Goal: Task Accomplishment & Management: Manage account settings

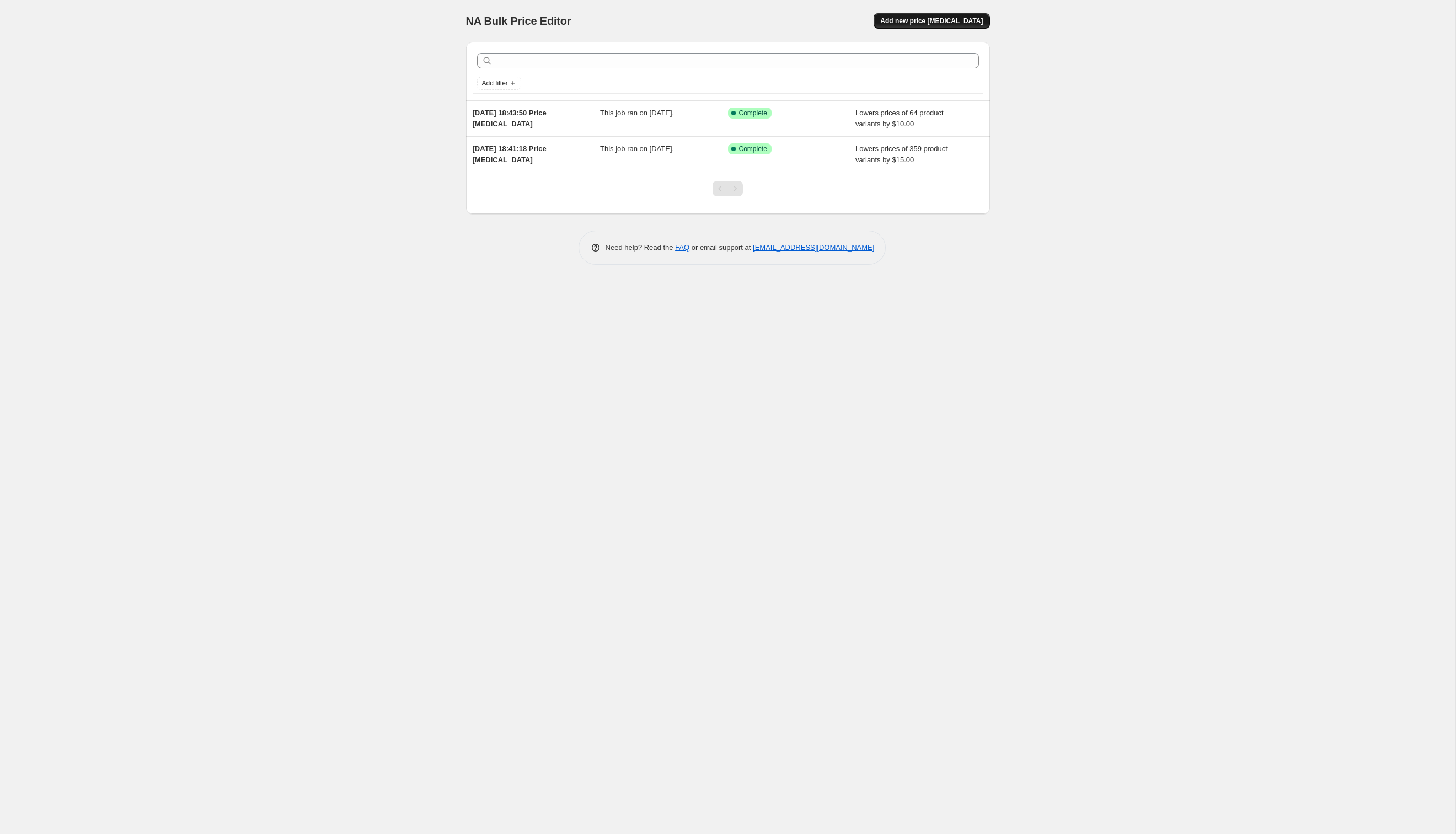
click at [954, 14] on button "Add new price [MEDICAL_DATA]" at bounding box center [931, 21] width 116 height 16
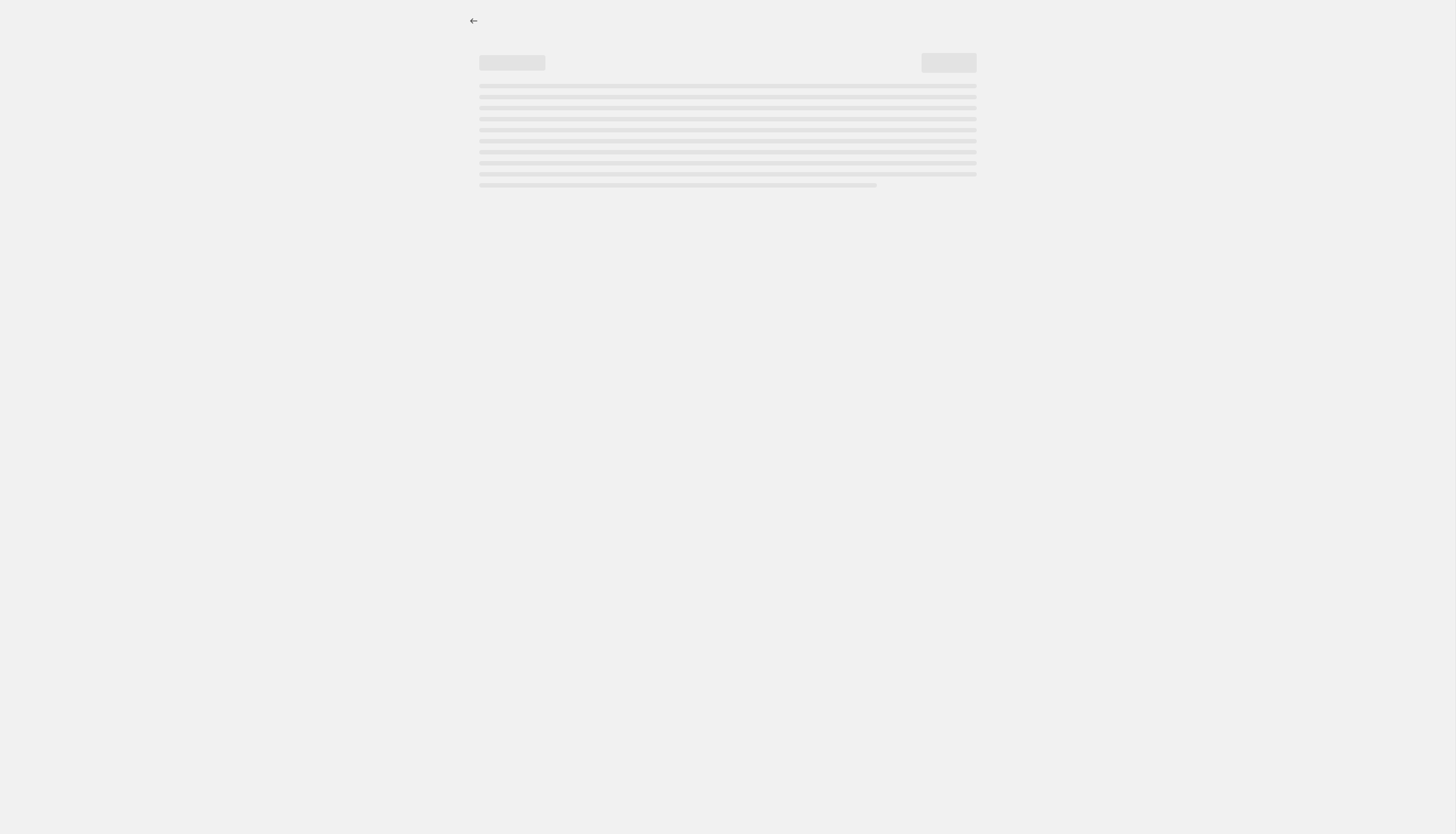
select select "percentage"
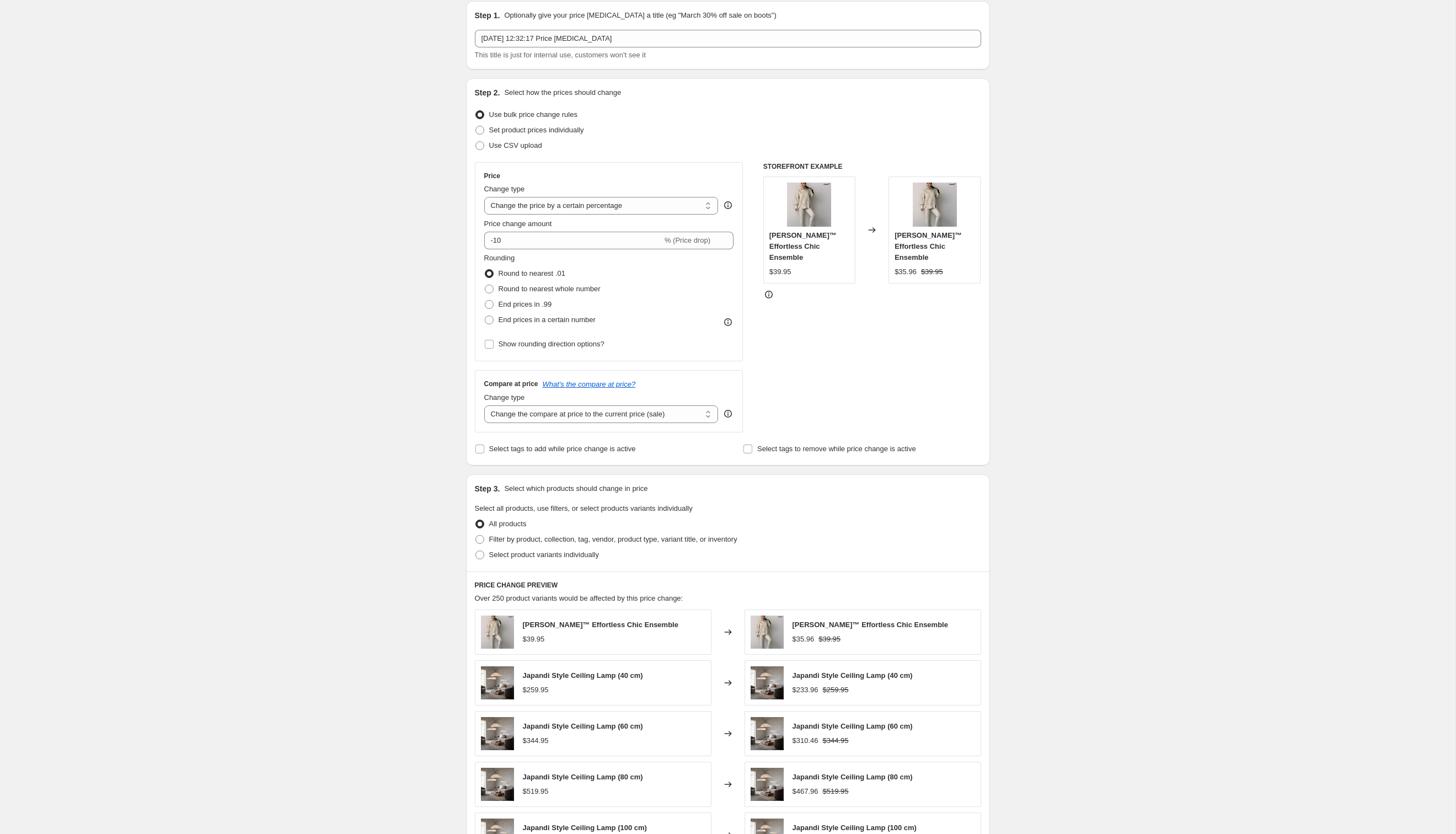
scroll to position [61, 0]
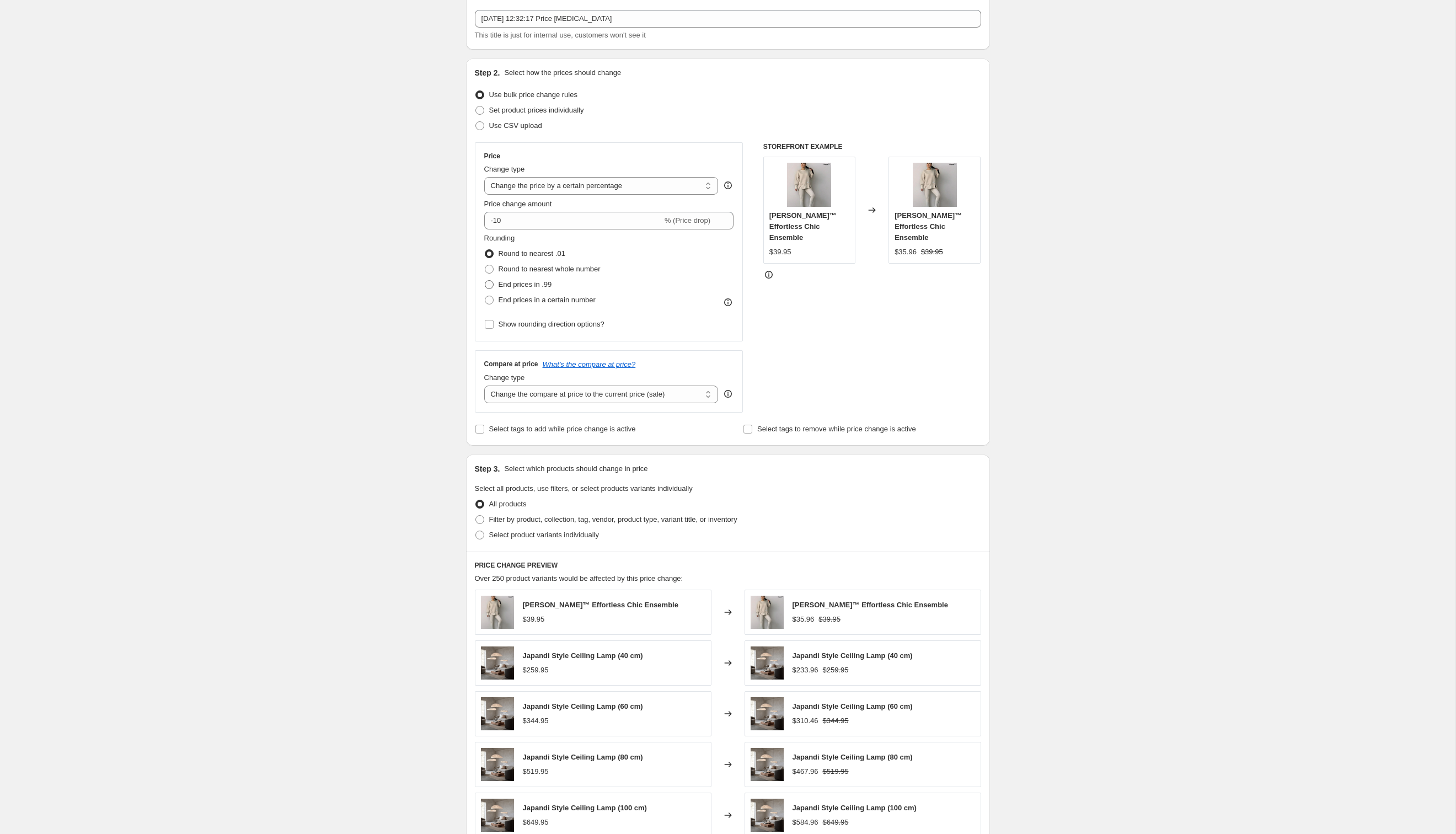
click at [507, 282] on span "End prices in .99" at bounding box center [525, 284] width 53 height 9
click at [485, 281] on input "End prices in .99" at bounding box center [485, 280] width 1 height 1
radio input "true"
click at [572, 401] on select "Change the compare at price to the current price (sale) Change the compare at p…" at bounding box center [602, 394] width 234 height 18
select select "no_change"
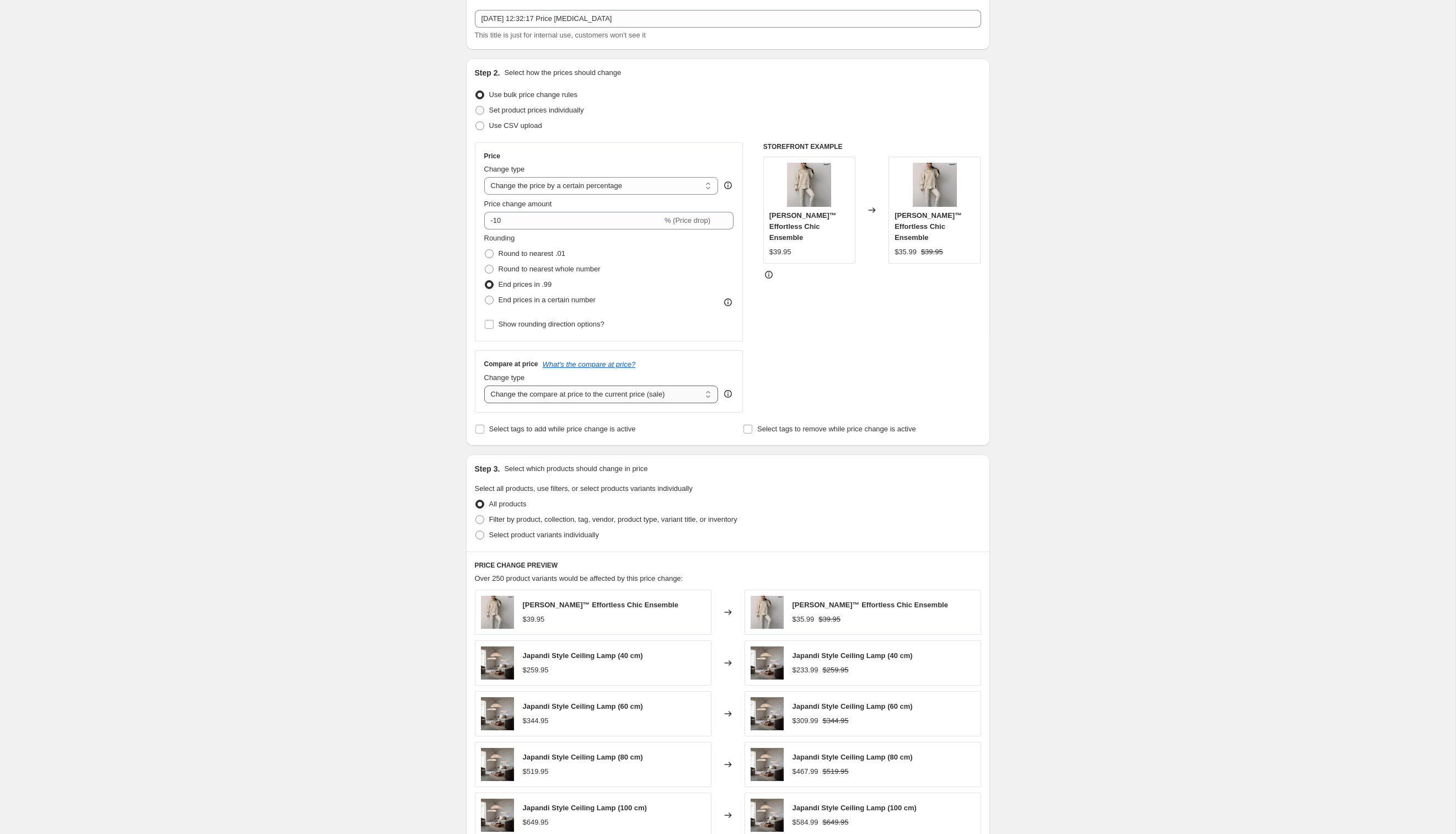
click at [485, 385] on select "Change the compare at price to the current price (sale) Change the compare at p…" at bounding box center [602, 394] width 234 height 18
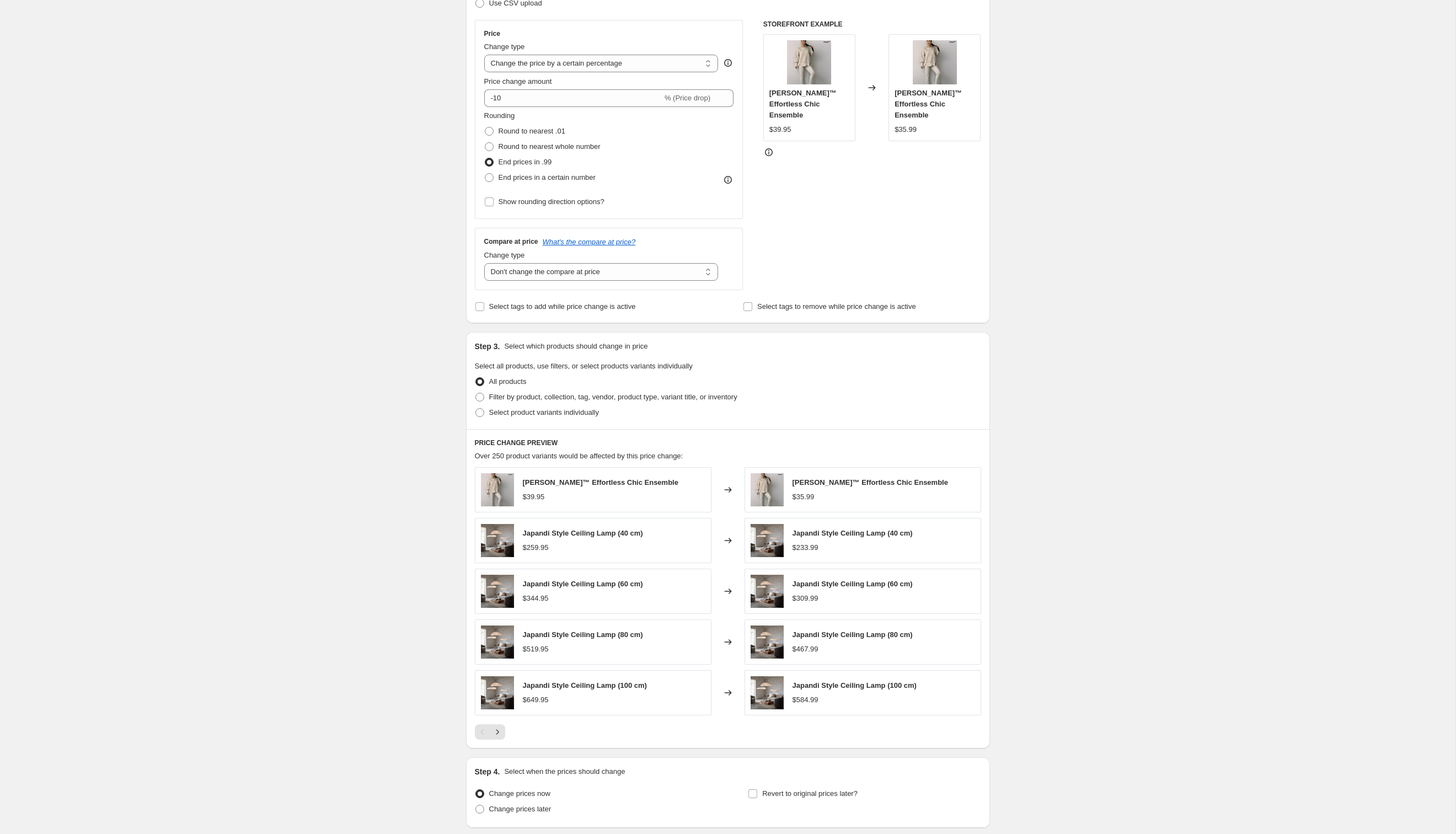
scroll to position [269, 0]
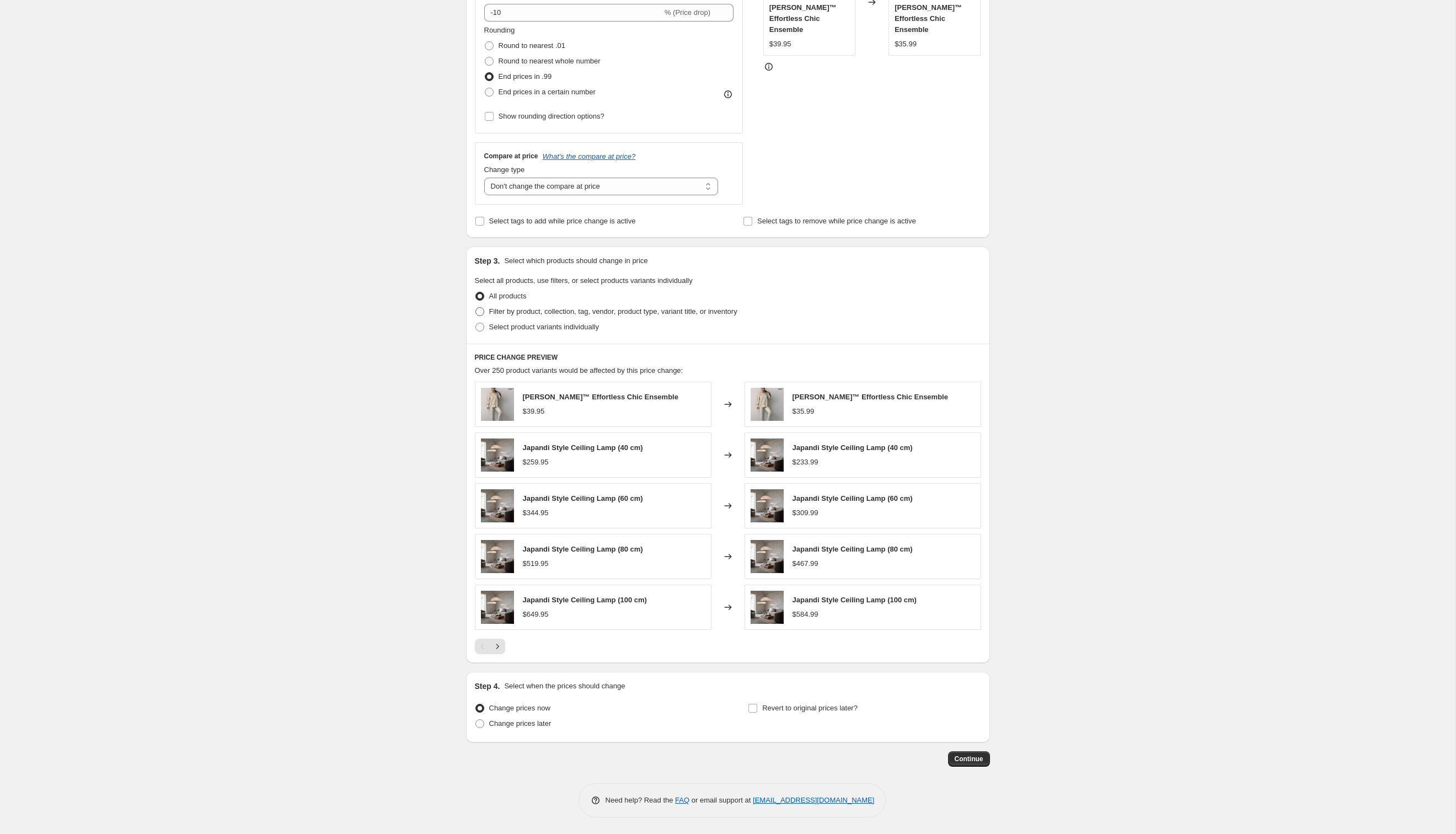
click at [539, 312] on span "Filter by product, collection, tag, vendor, product type, variant title, or inv…" at bounding box center [614, 311] width 248 height 9
click at [476, 308] on input "Filter by product, collection, tag, vendor, product type, variant title, or inv…" at bounding box center [475, 307] width 1 height 1
radio input "true"
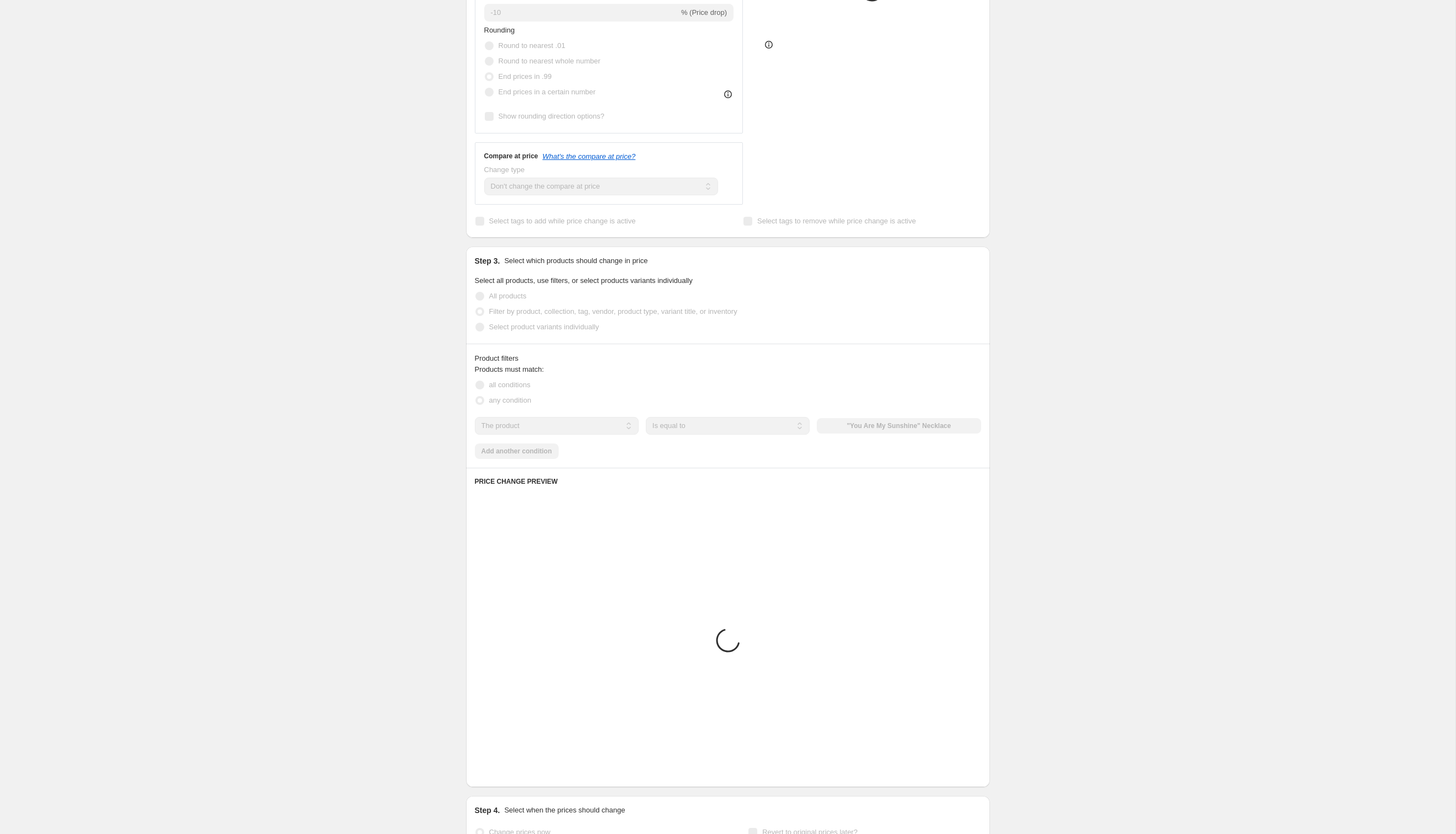
scroll to position [189, 0]
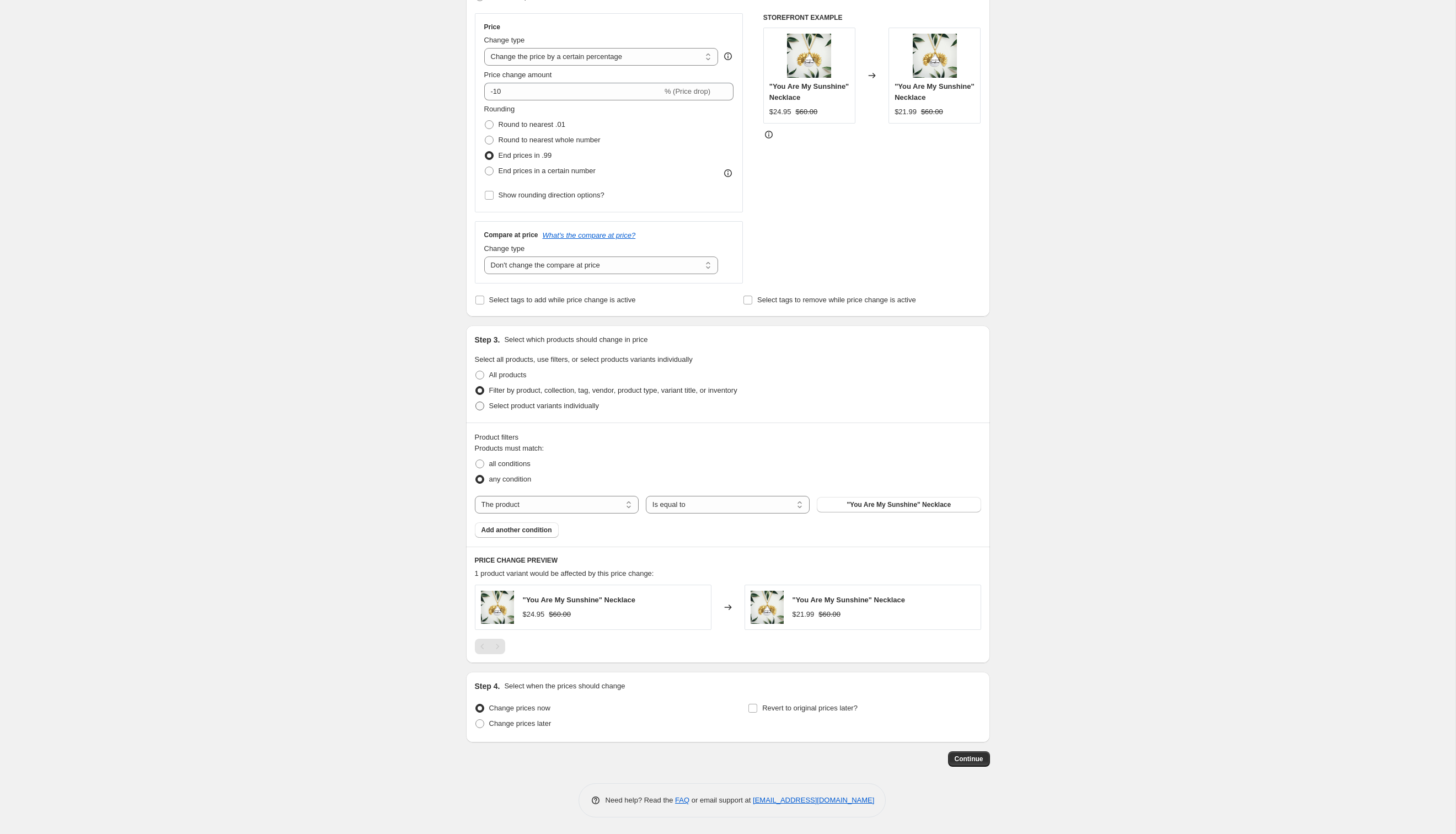
click at [529, 408] on span "Select product variants individually" at bounding box center [544, 406] width 110 height 9
click at [476, 402] on input "Select product variants individually" at bounding box center [475, 401] width 1 height 1
radio input "true"
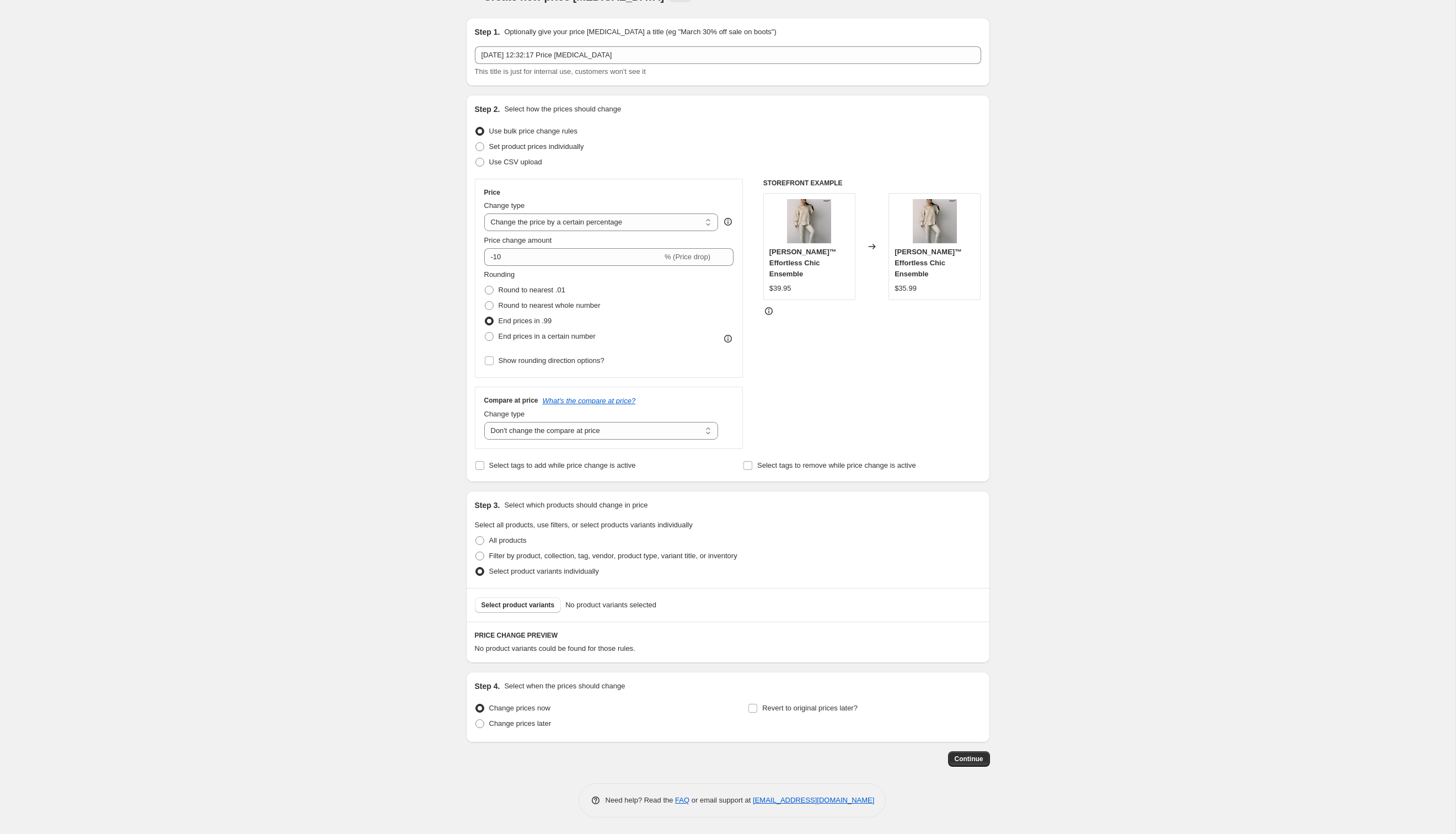
scroll to position [24, 0]
click at [529, 552] on span "Filter by product, collection, tag, vendor, product type, variant title, or inv…" at bounding box center [614, 555] width 248 height 9
click at [476, 552] on input "Filter by product, collection, tag, vendor, product type, variant title, or inv…" at bounding box center [475, 551] width 1 height 1
radio input "true"
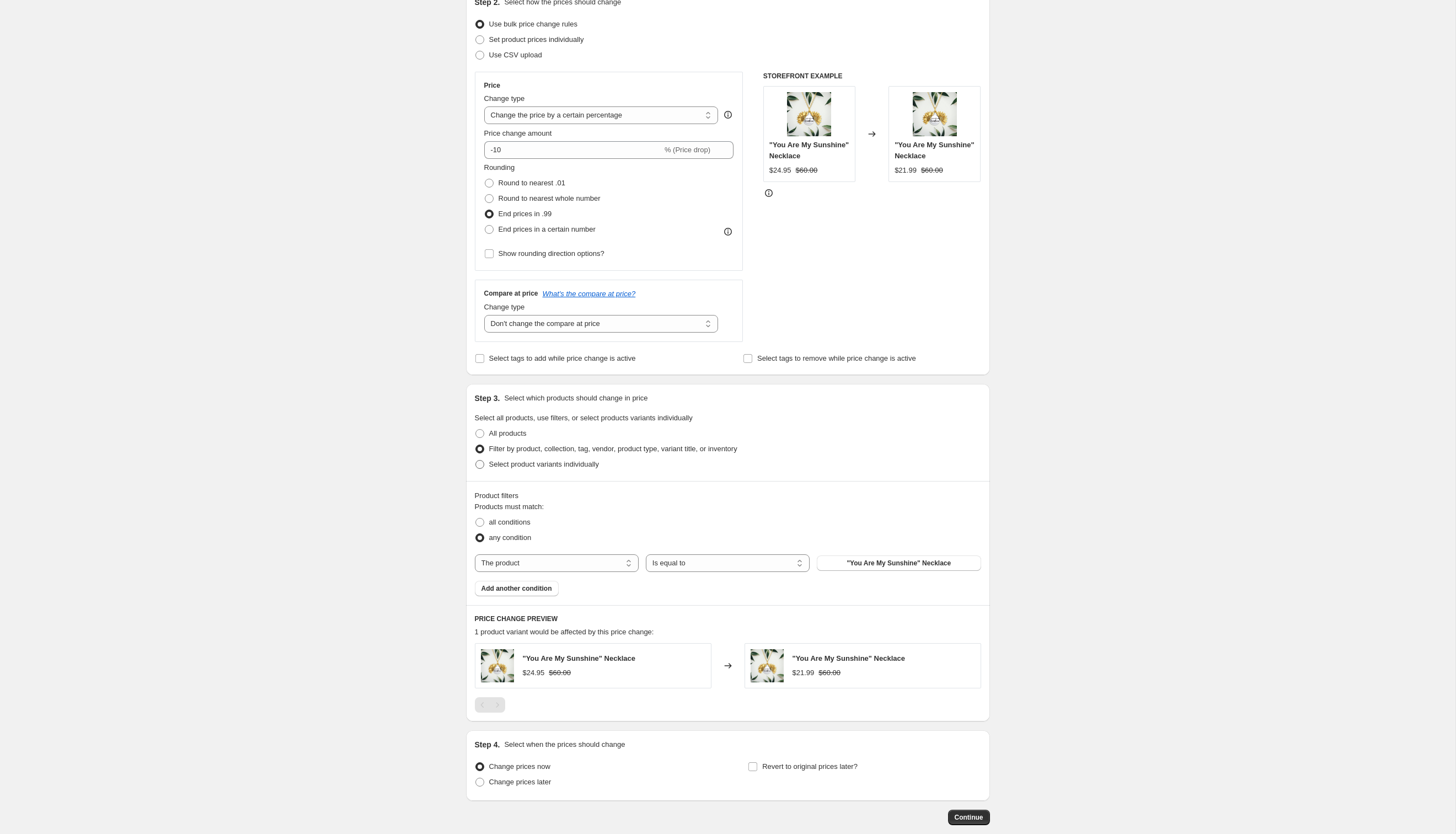
scroll to position [183, 0]
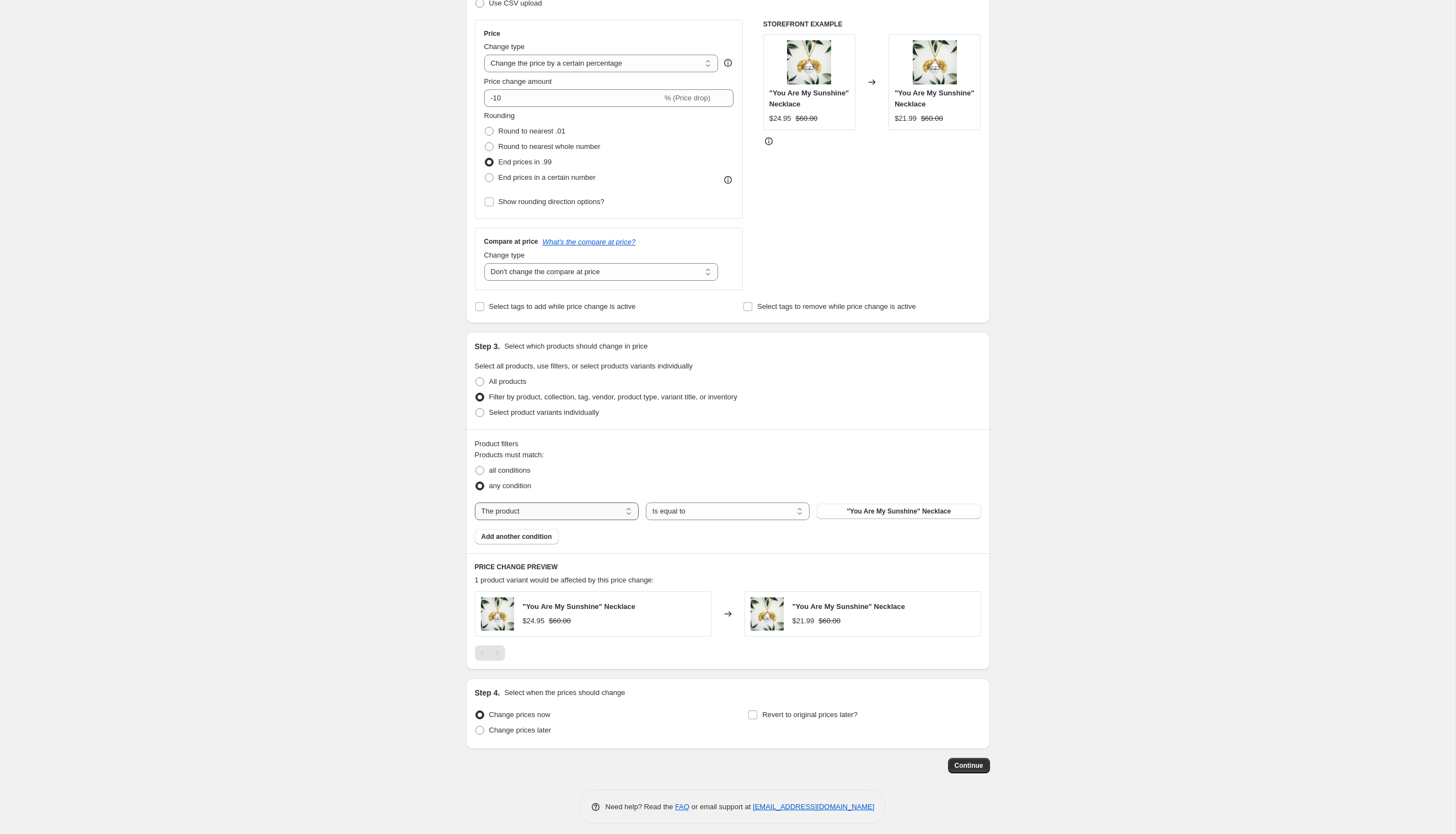
click at [591, 509] on select "The product The product's collection The product's tag The product's vendor The…" at bounding box center [556, 511] width 164 height 18
select select "collection"
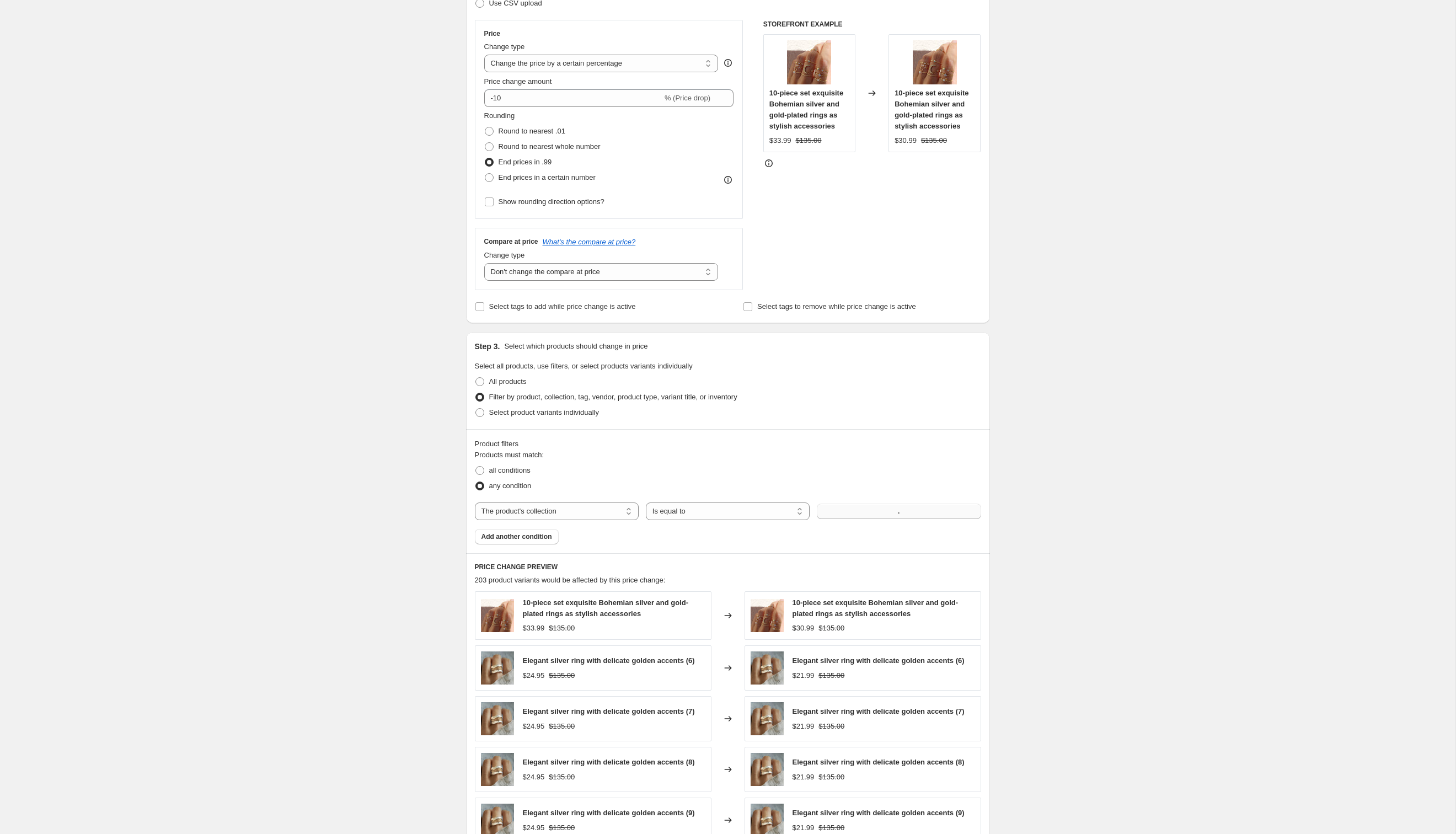
click at [889, 513] on button "." at bounding box center [898, 511] width 164 height 16
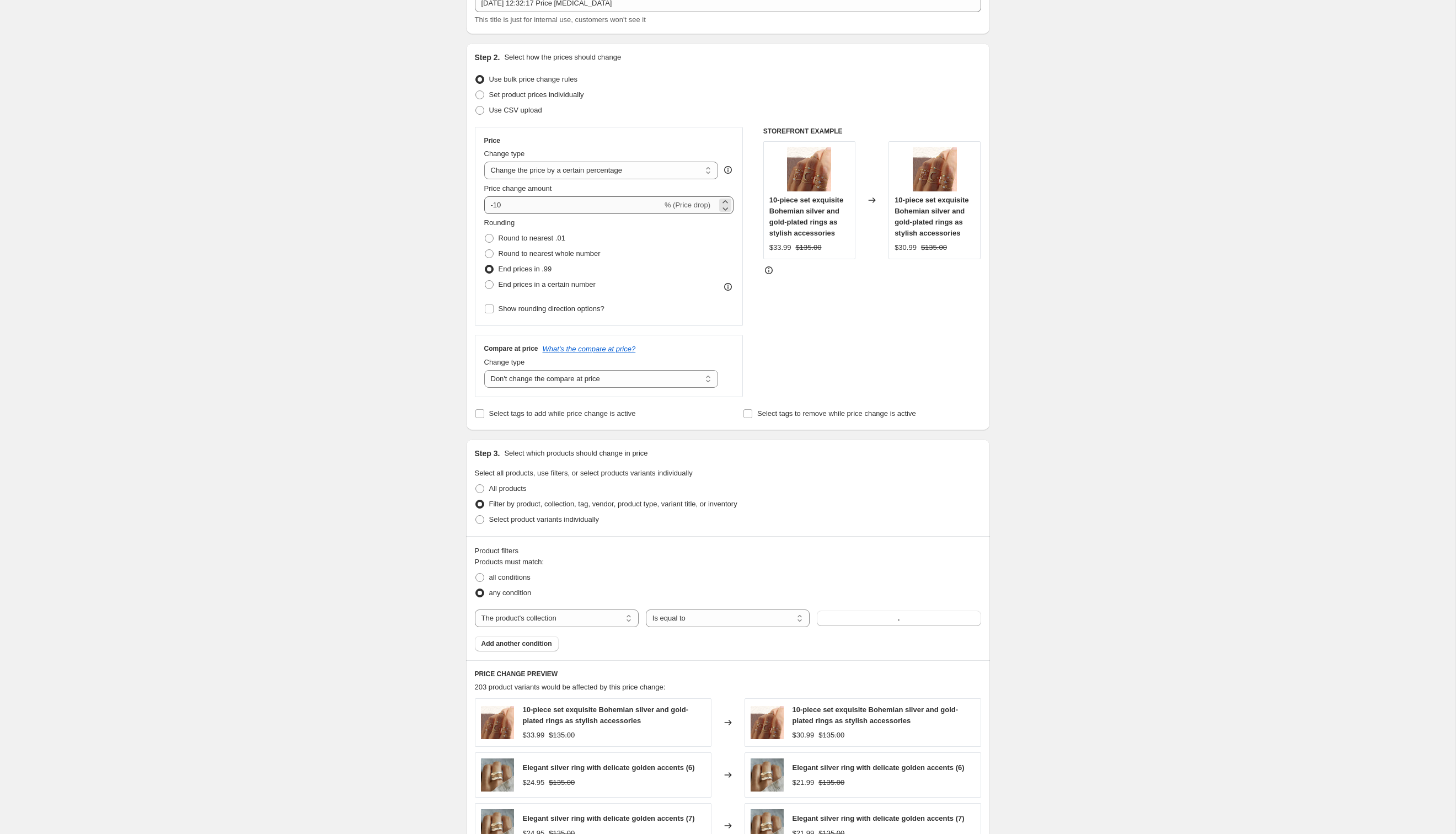
scroll to position [63, 0]
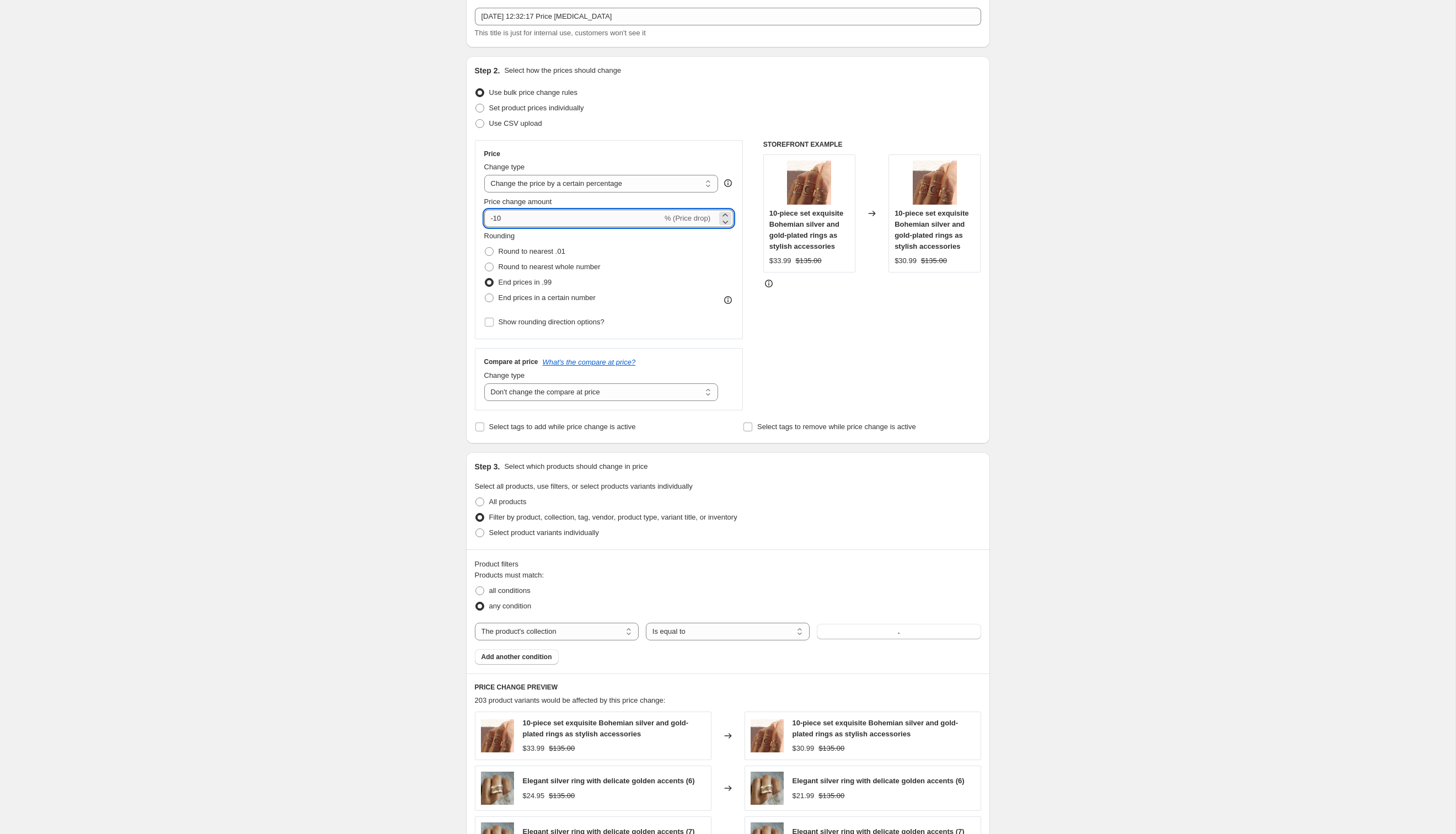
click at [556, 216] on input "-10" at bounding box center [573, 218] width 178 height 18
click at [1001, 524] on div "Create new price change job. This page is ready Create new price change job Dra…" at bounding box center [728, 552] width 551 height 1230
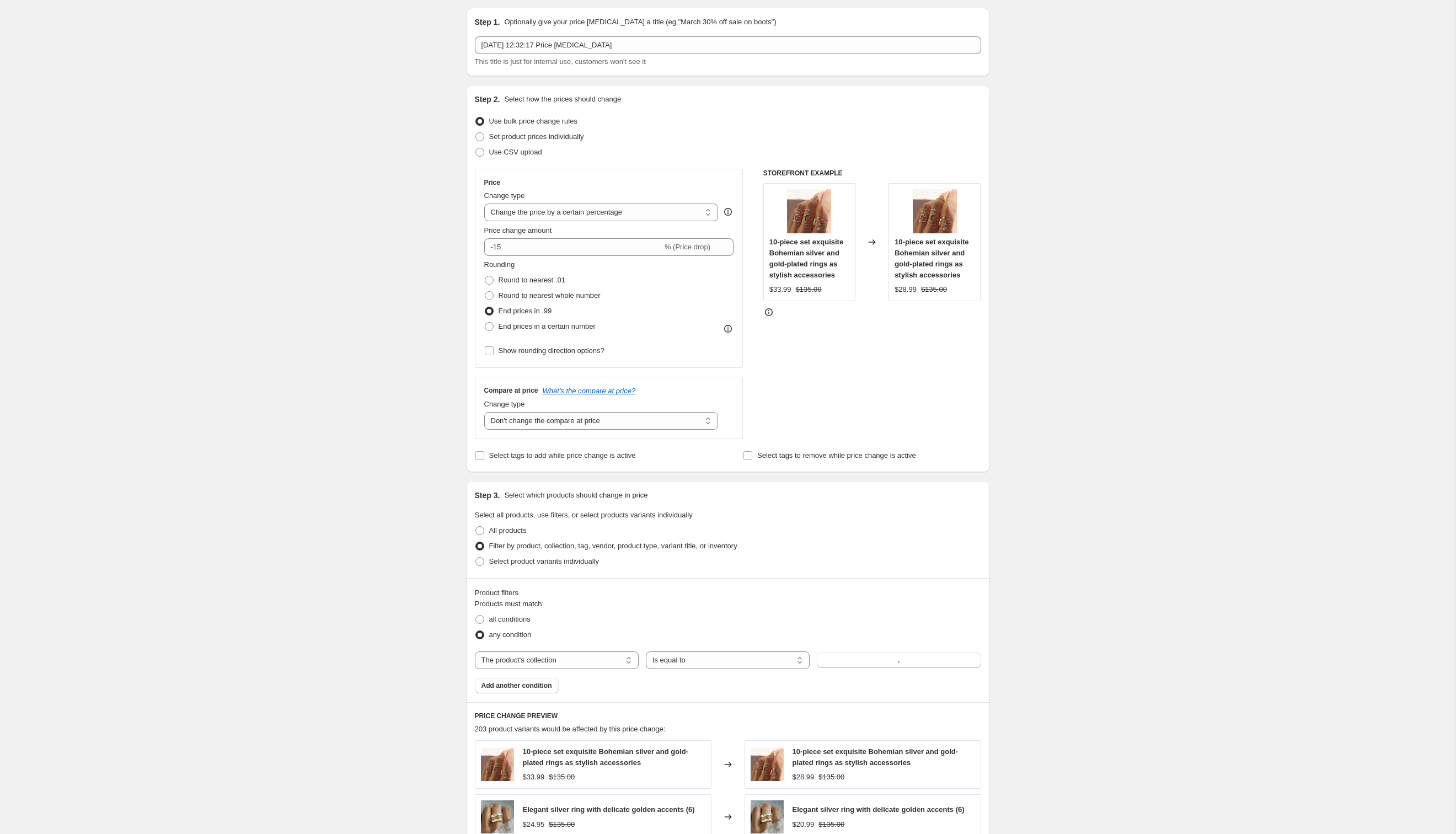
scroll to position [32, 0]
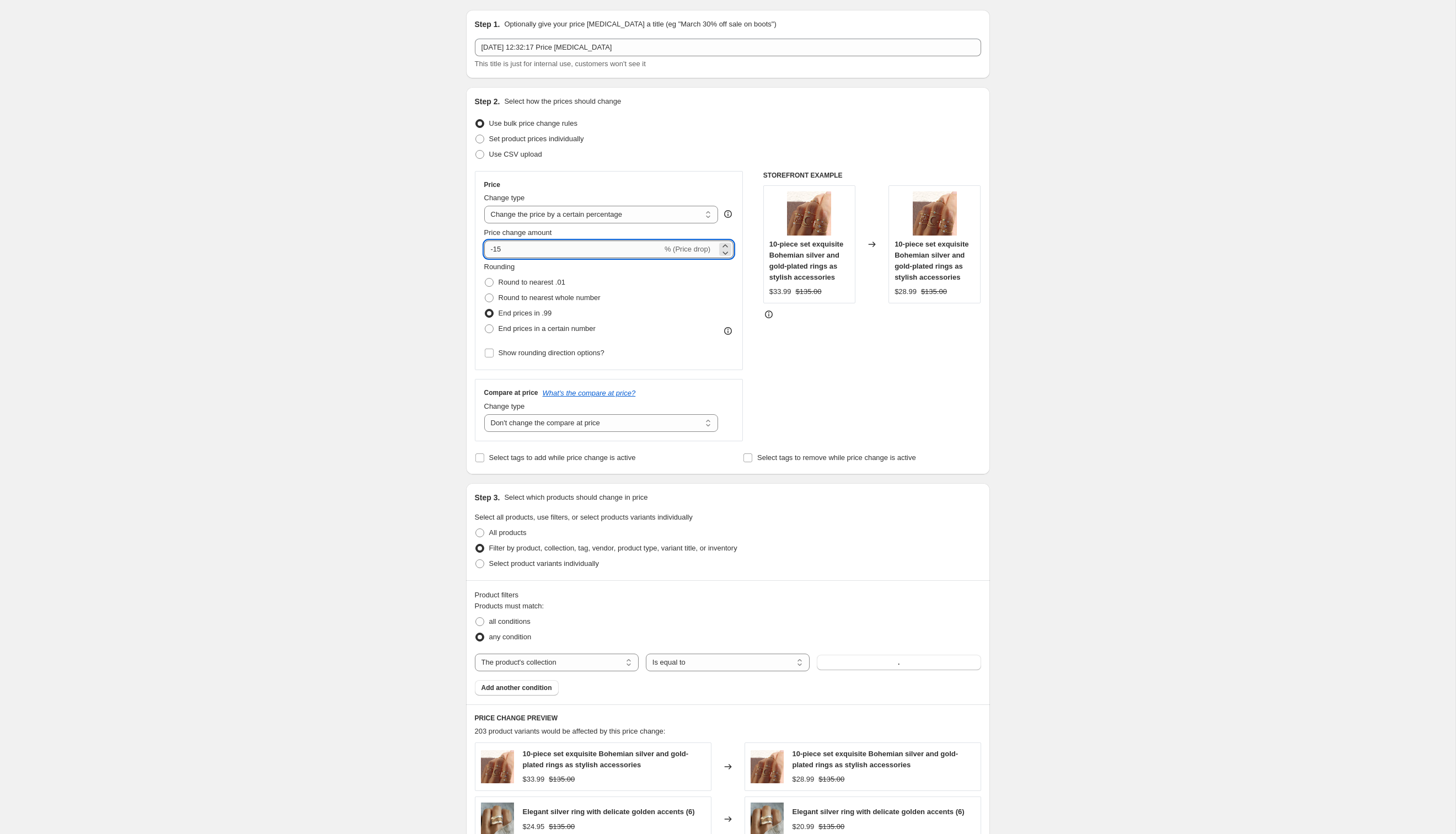
click at [536, 246] on input "-15" at bounding box center [573, 249] width 178 height 18
type input "-10"
click at [1073, 307] on div "Create new price change job. This page is ready Create new price change job Dra…" at bounding box center [728, 583] width 1456 height 1230
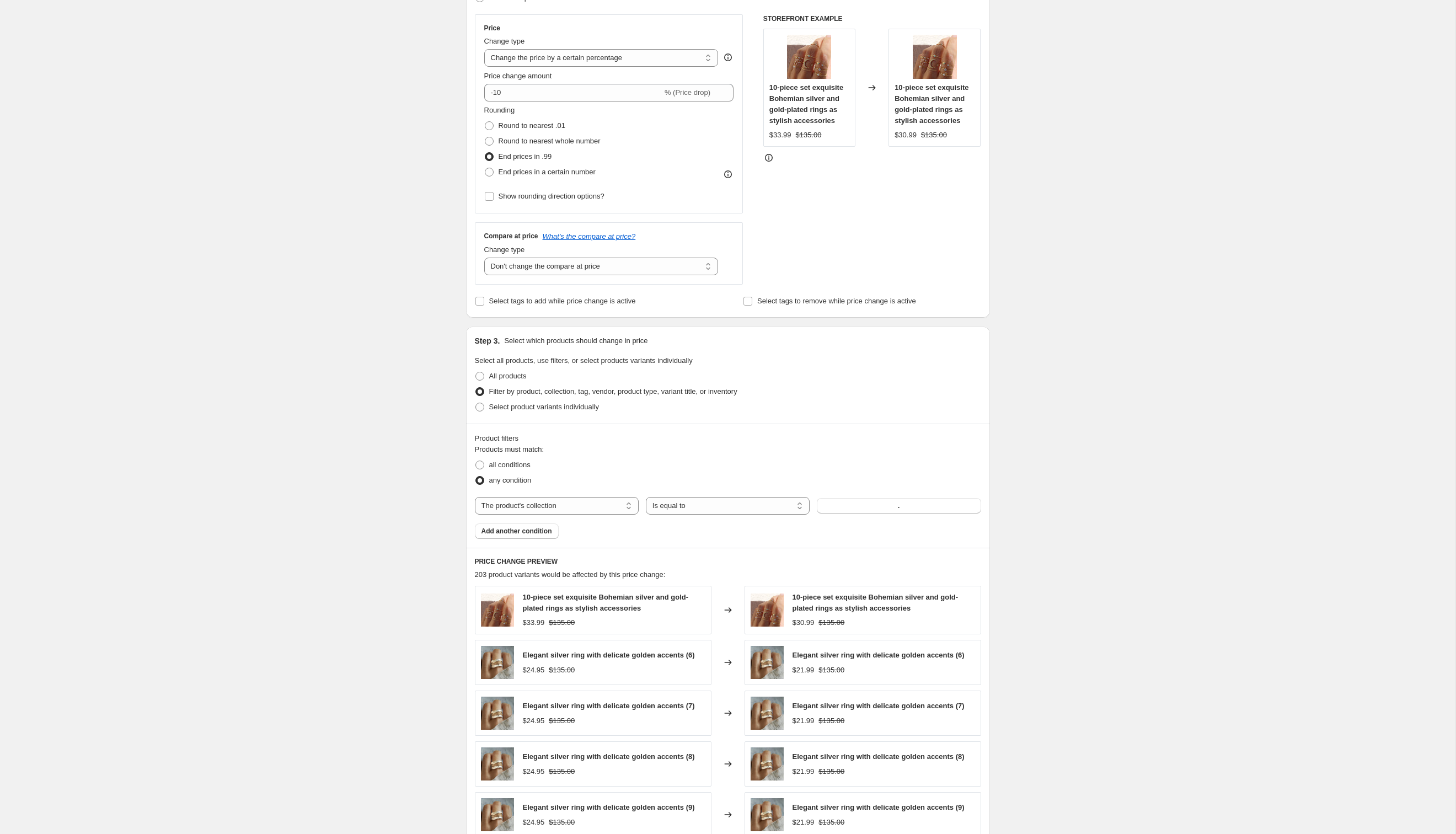
scroll to position [396, 0]
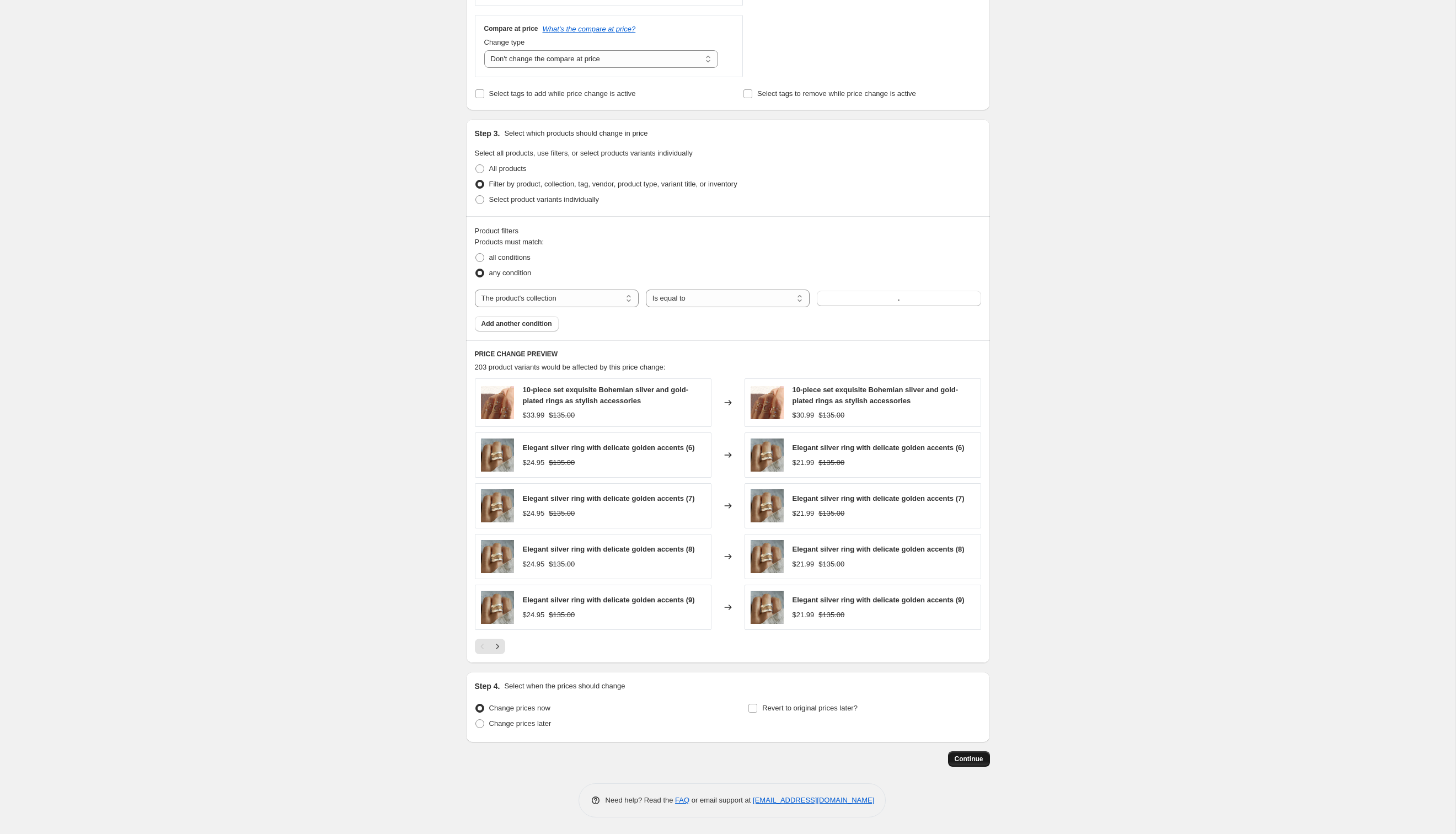
click at [968, 765] on button "Continue" at bounding box center [969, 759] width 42 height 16
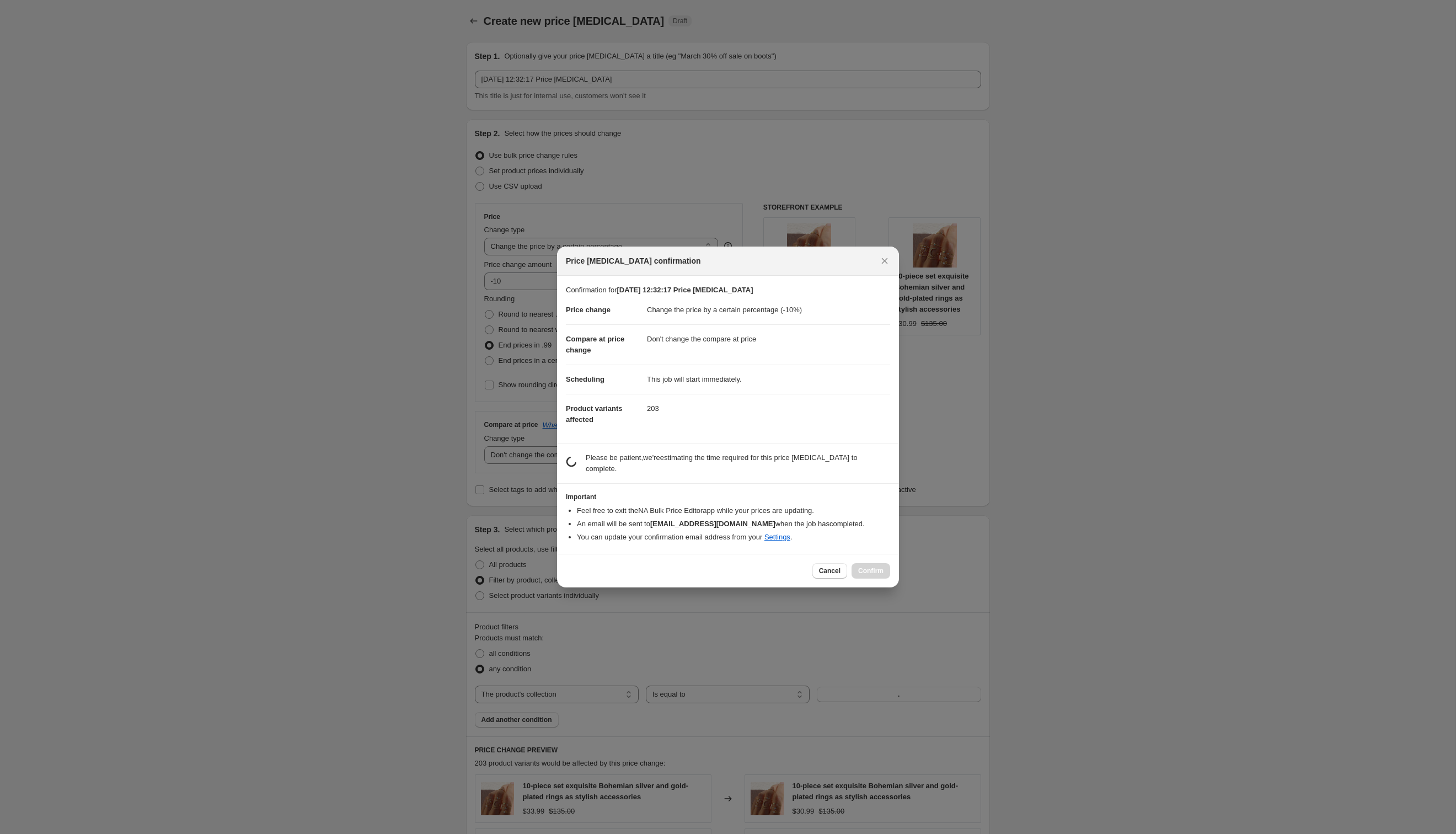
scroll to position [0, 0]
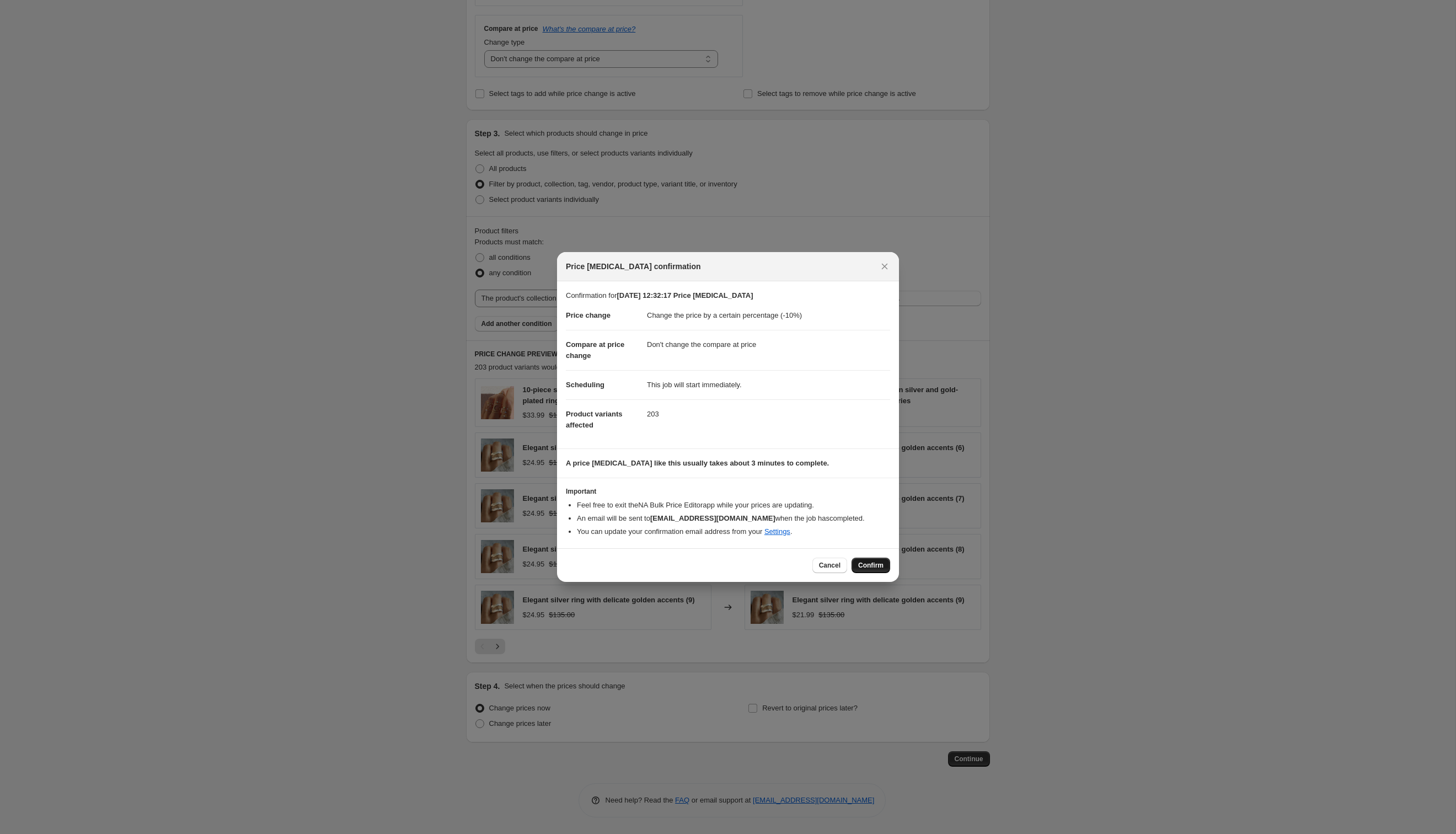
click at [862, 562] on span "Confirm" at bounding box center [871, 565] width 26 height 9
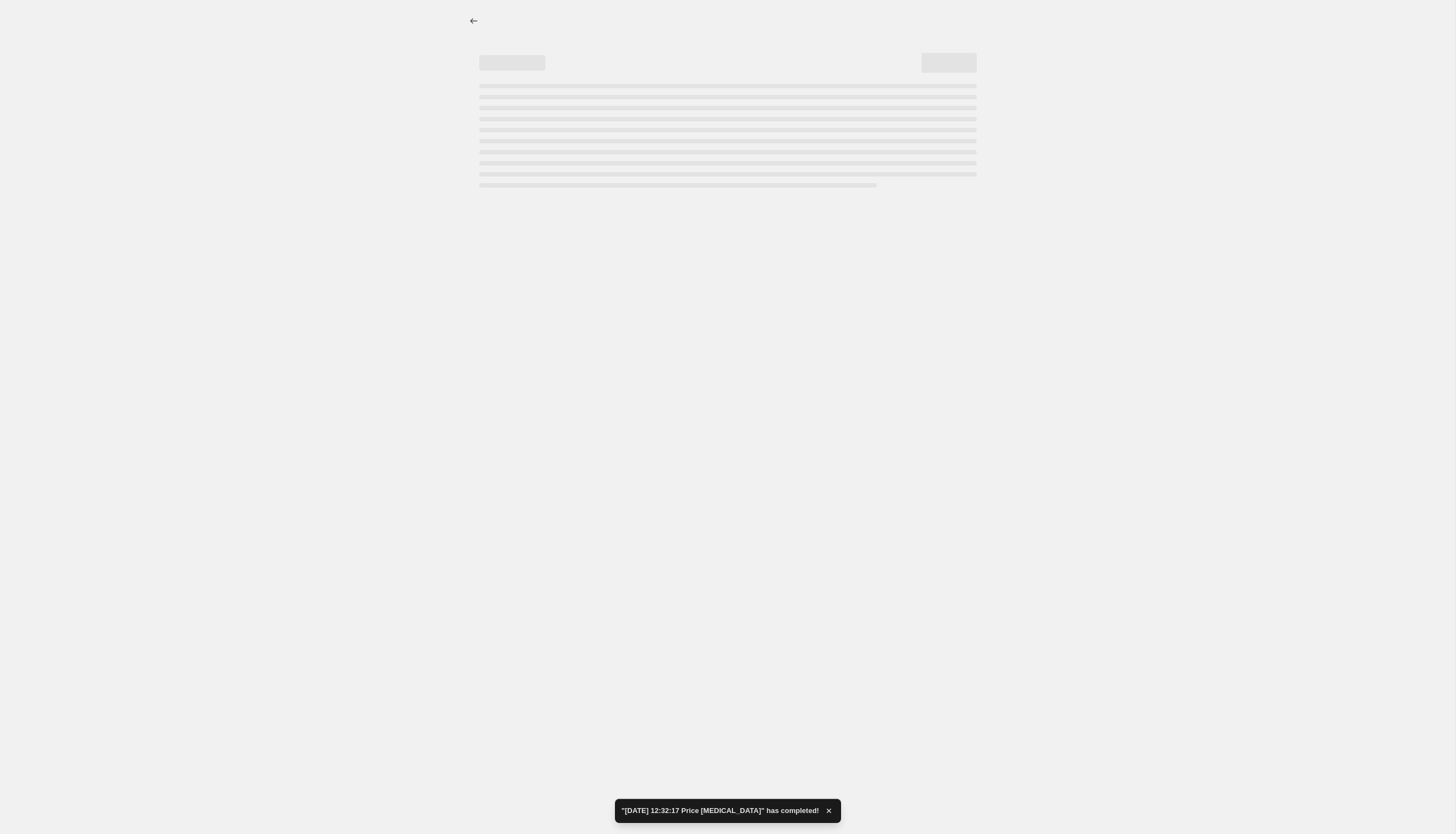
select select "percentage"
select select "no_change"
select select "collection"
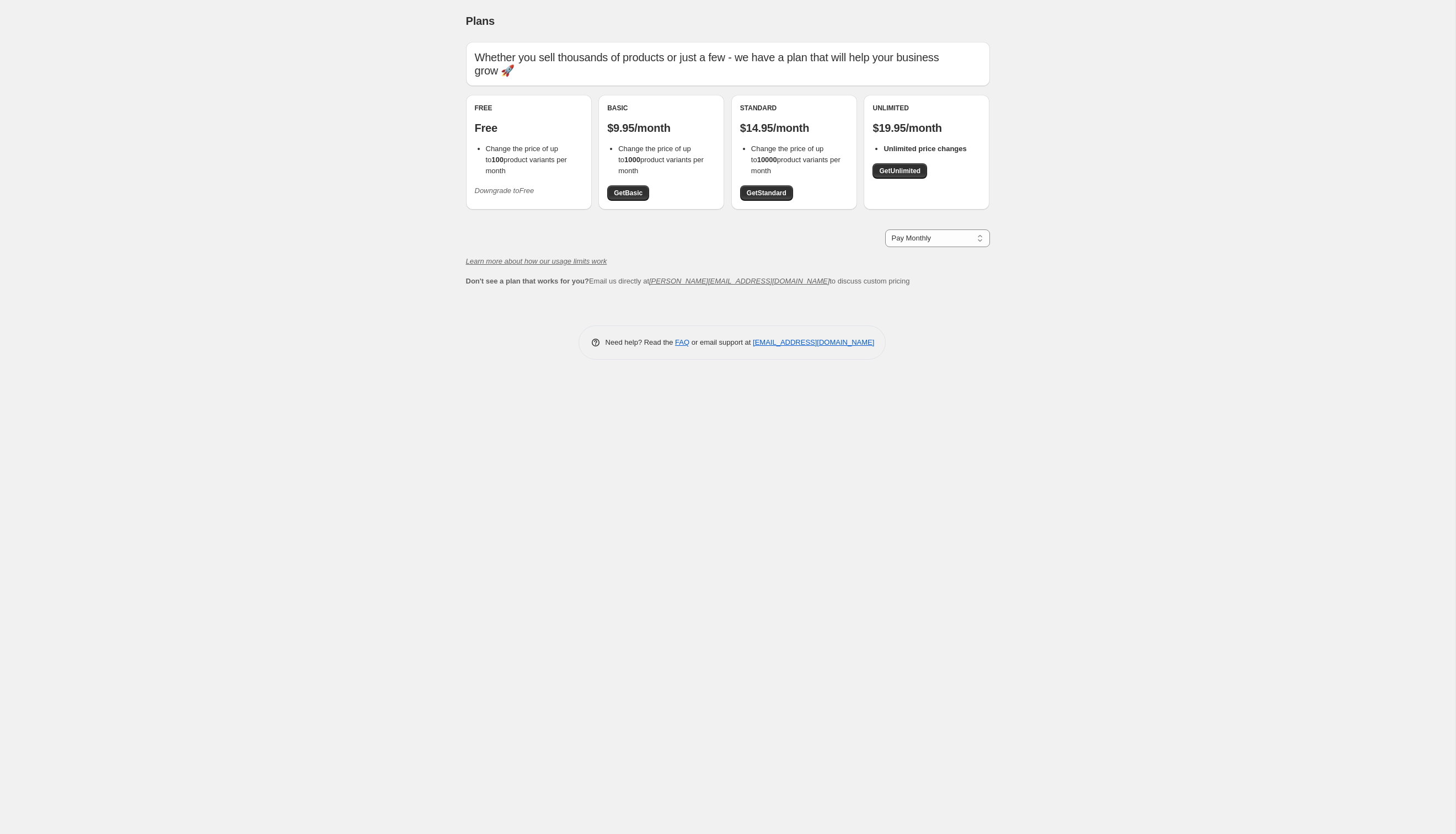
click at [493, 187] on icon "Downgrade to Free" at bounding box center [504, 191] width 60 height 9
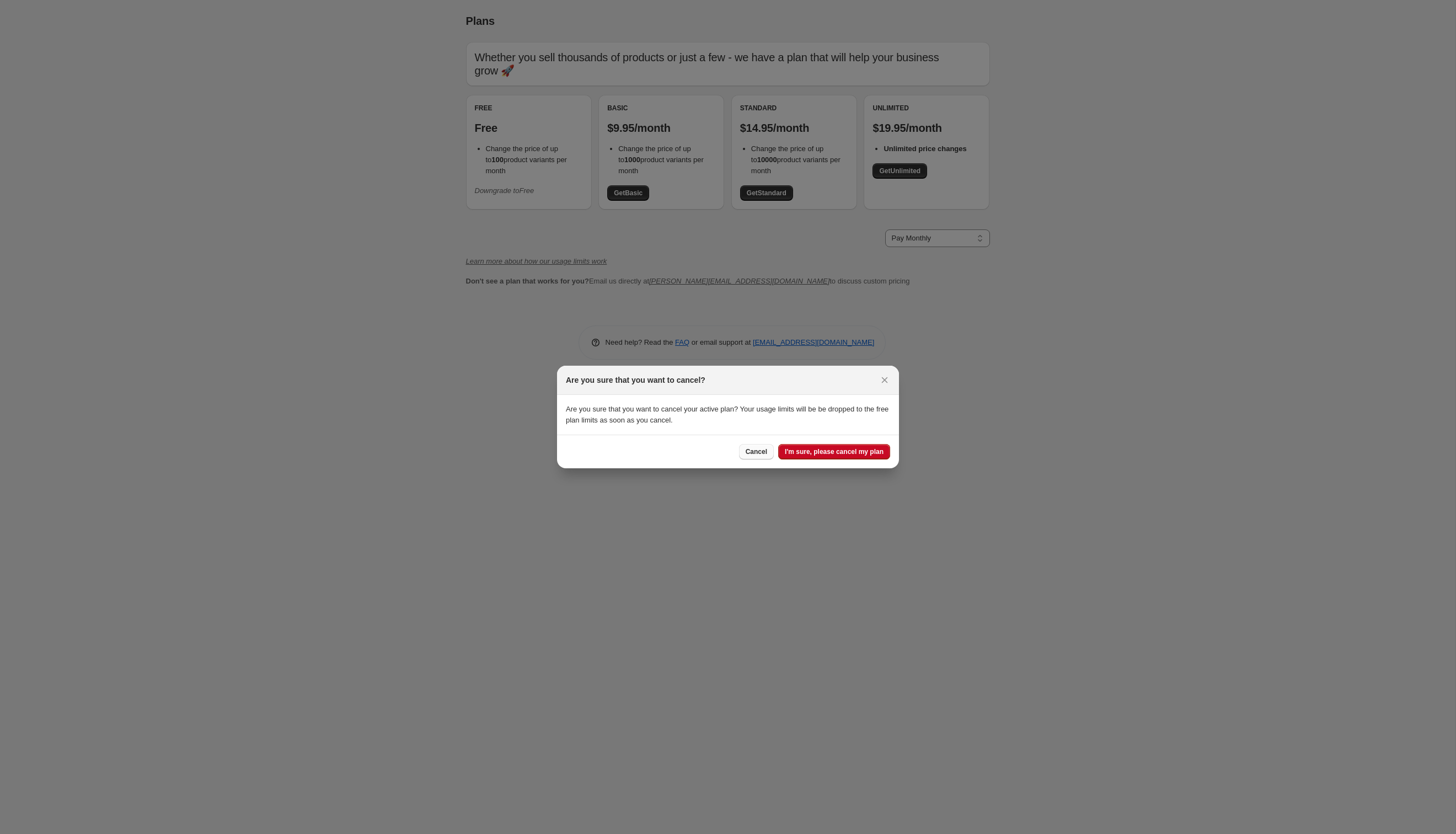
click at [748, 450] on span "Cancel" at bounding box center [756, 452] width 21 height 9
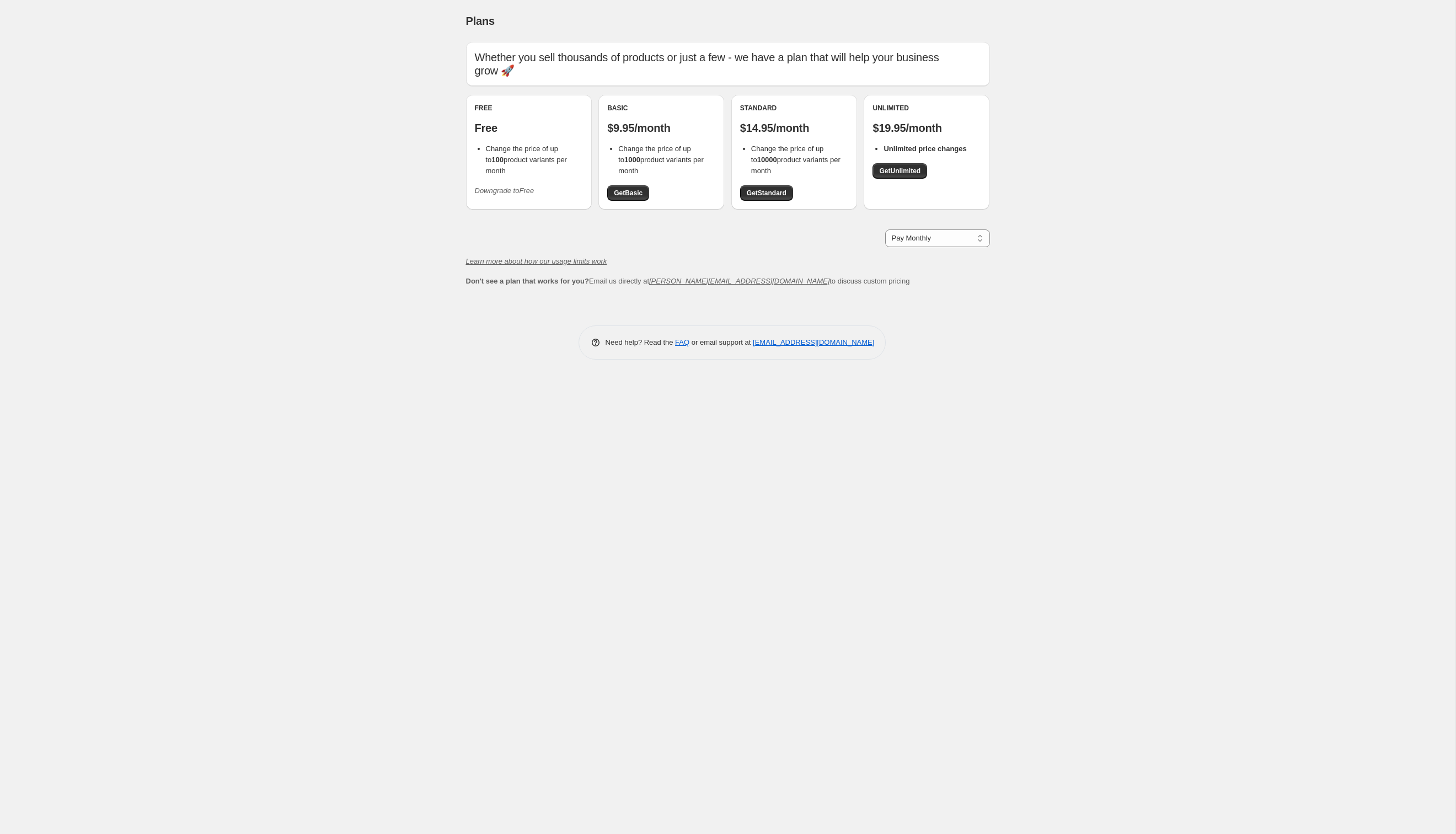
click at [513, 187] on icon "Downgrade to Free" at bounding box center [504, 191] width 60 height 9
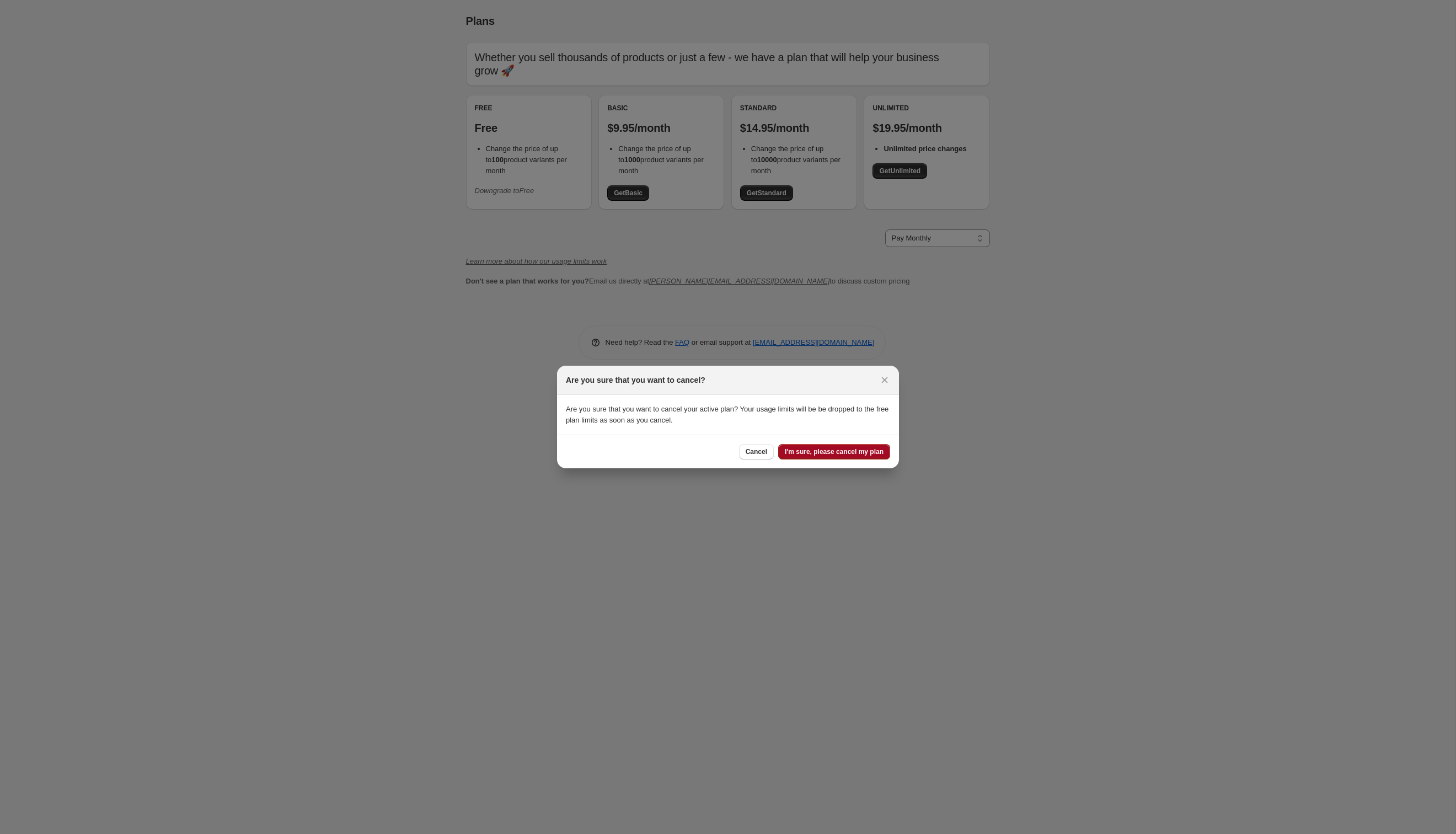
click at [842, 457] on button "I'm sure, please cancel my plan" at bounding box center [834, 452] width 112 height 16
